Goal: Task Accomplishment & Management: Use online tool/utility

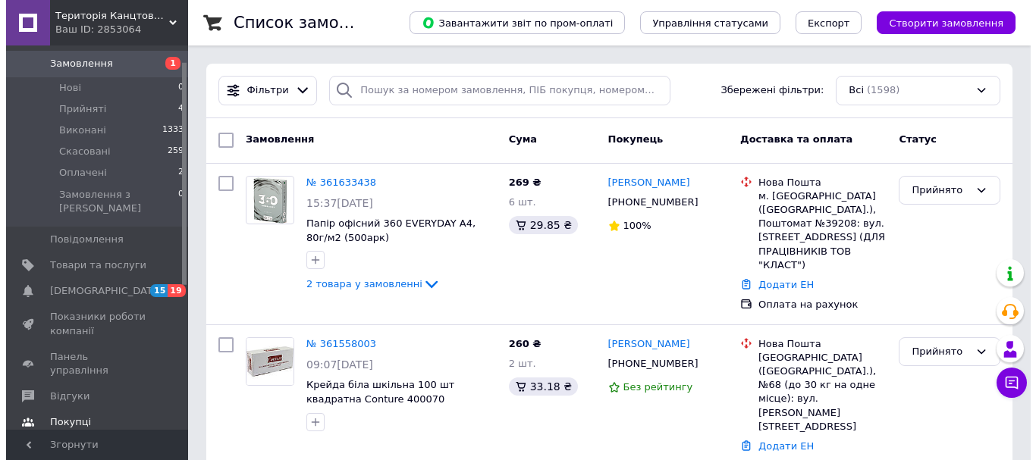
scroll to position [152, 0]
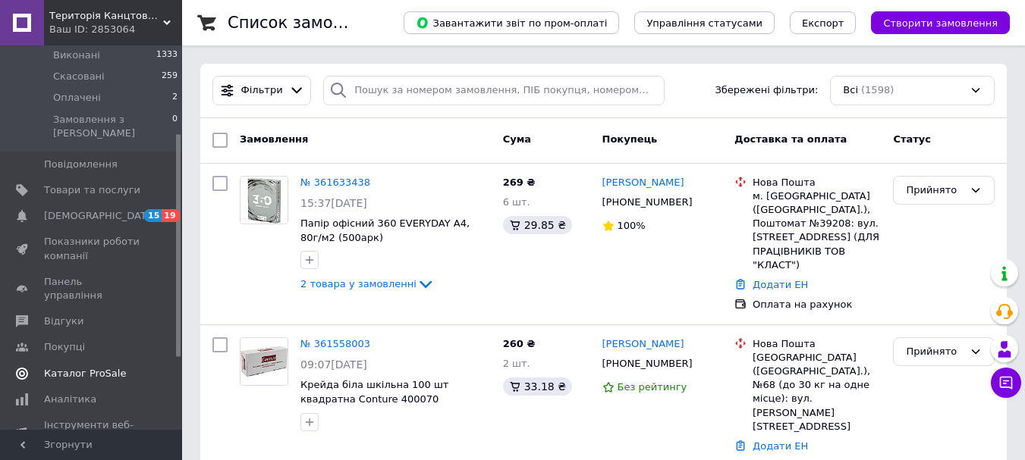
click at [76, 367] on span "Каталог ProSale" at bounding box center [85, 374] width 82 height 14
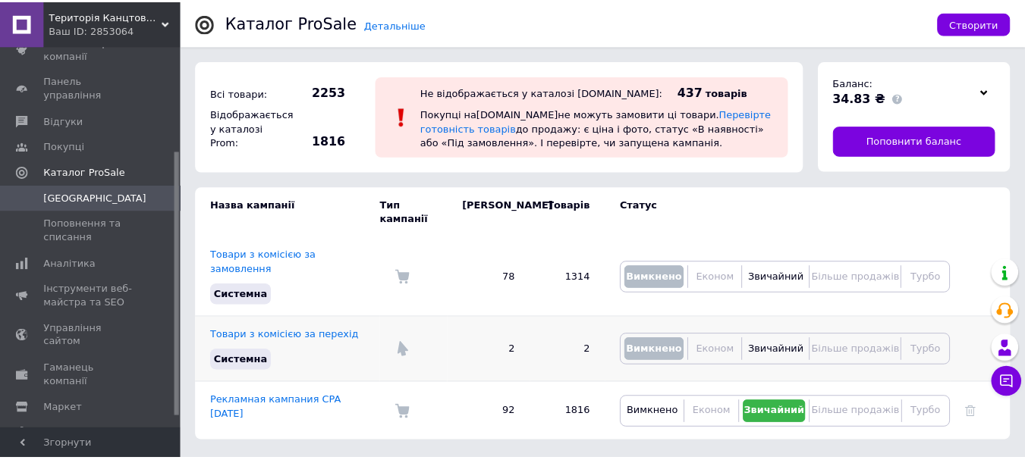
scroll to position [168, 0]
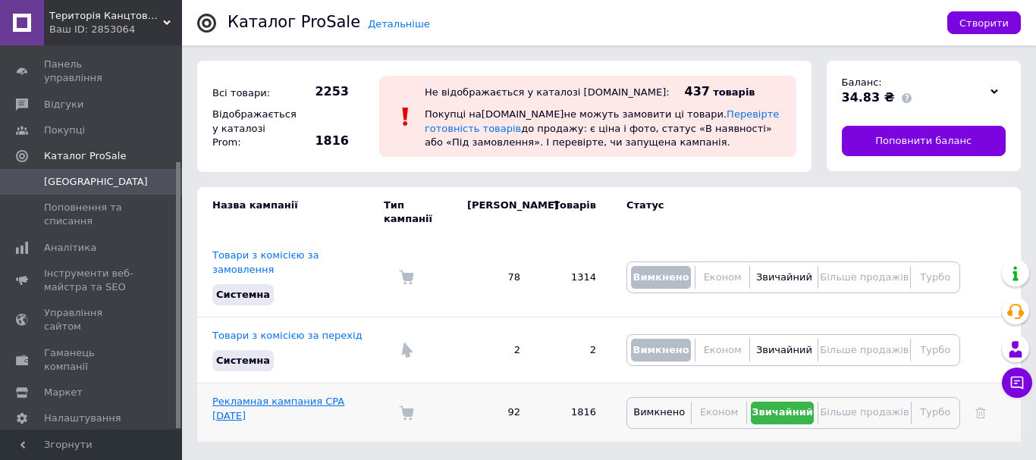
click at [277, 396] on link "Рекламная кампания CPA [DATE]" at bounding box center [278, 408] width 132 height 25
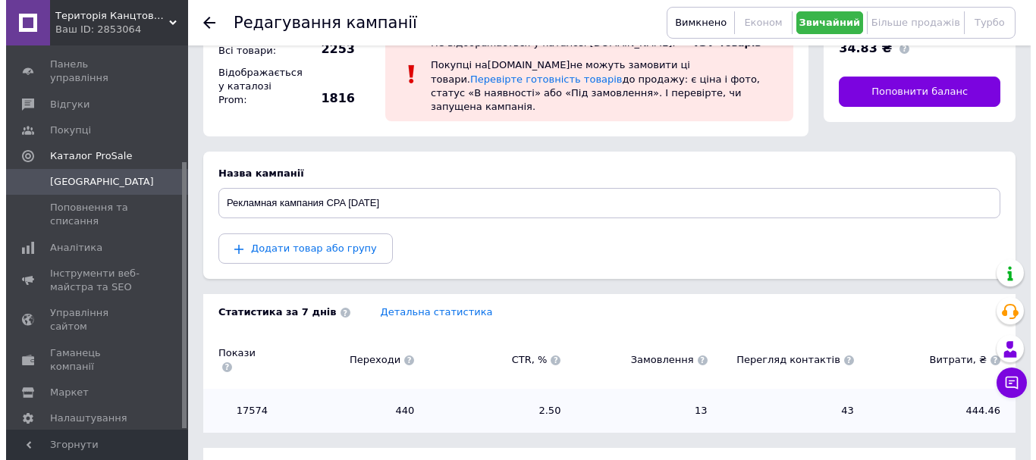
scroll to position [76, 0]
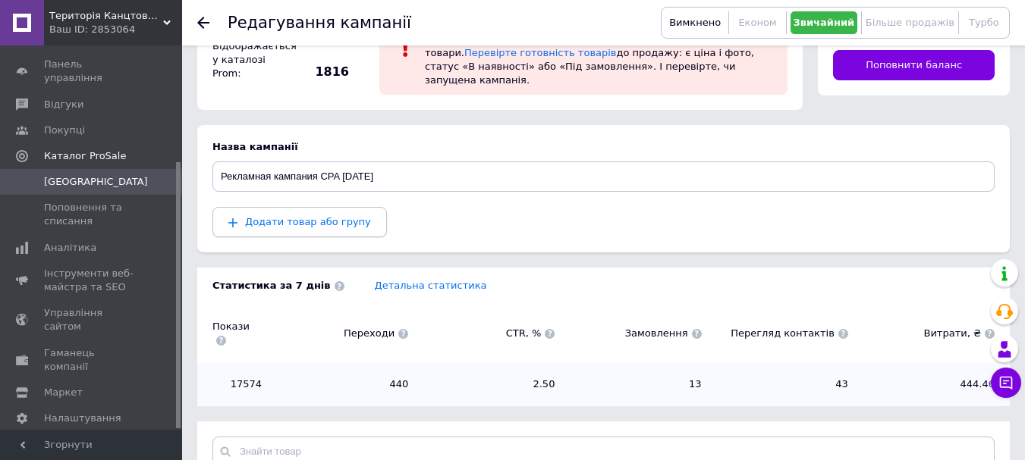
click at [330, 216] on span "Додати товар або групу" at bounding box center [308, 221] width 126 height 11
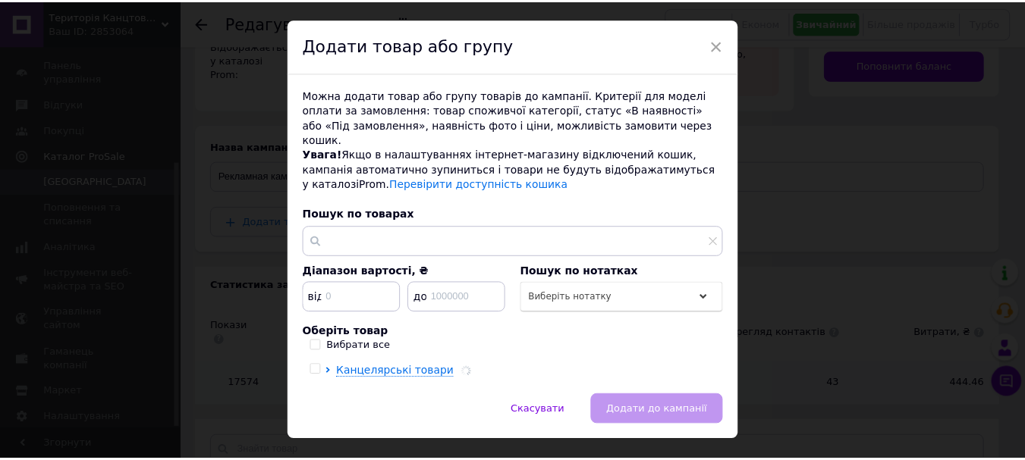
scroll to position [53, 0]
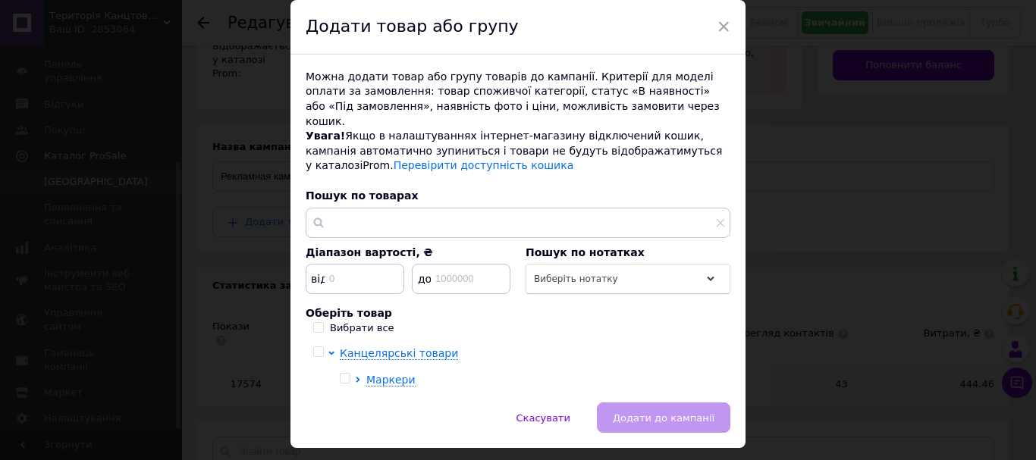
click at [316, 322] on input "Вибрати все" at bounding box center [318, 327] width 10 height 10
checkbox input "true"
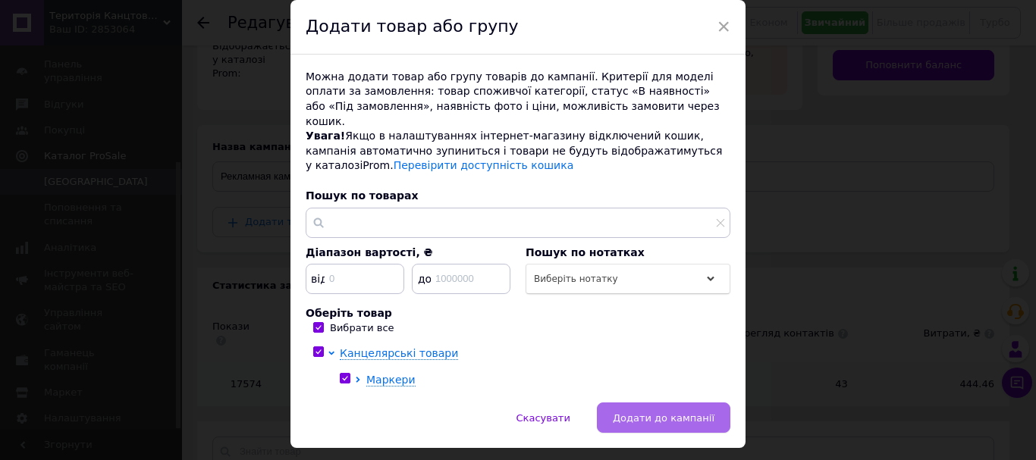
click at [655, 413] on span "Додати до кампанії" at bounding box center [664, 418] width 102 height 11
